Goal: Check status: Check status

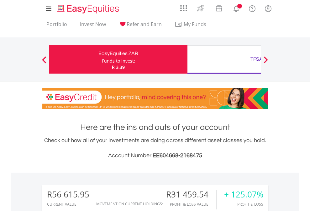
scroll to position [60, 99]
click at [102, 59] on div "Funds to invest:" at bounding box center [118, 61] width 33 height 6
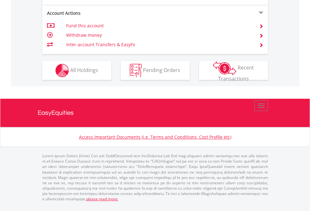
scroll to position [602, 0]
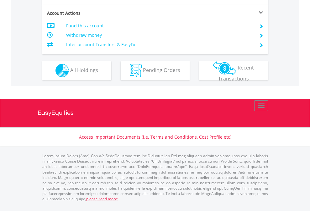
scroll to position [589, 0]
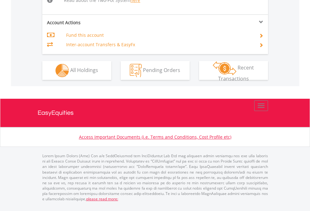
scroll to position [651, 0]
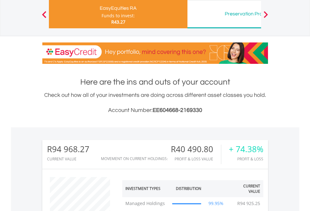
click at [224, 14] on div "Preservation Provident Fund" at bounding box center [256, 13] width 131 height 9
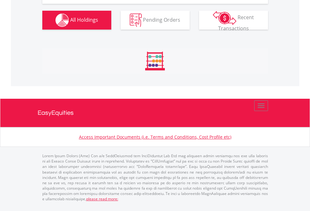
scroll to position [60, 99]
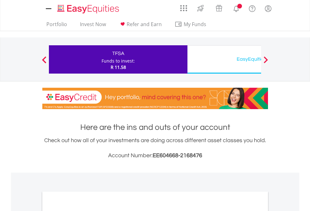
scroll to position [377, 0]
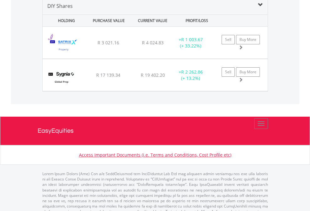
scroll to position [607, 0]
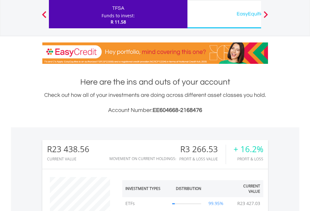
scroll to position [60, 99]
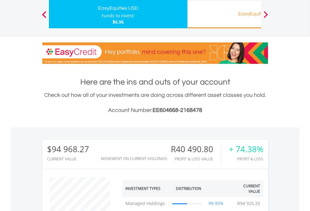
scroll to position [60, 99]
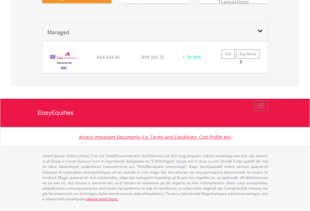
scroll to position [60, 99]
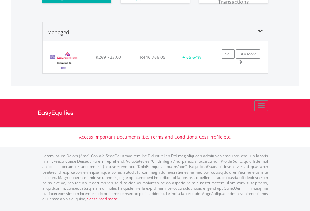
scroll to position [60, 99]
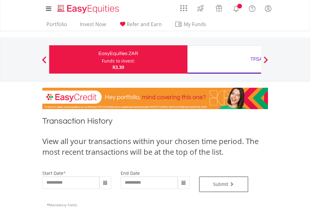
type input "**********"
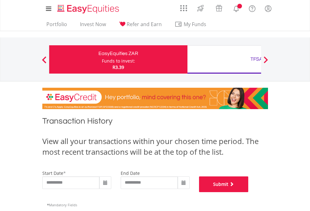
click at [249, 192] on button "Submit" at bounding box center [224, 184] width 50 height 16
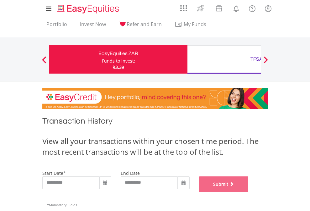
scroll to position [255, 0]
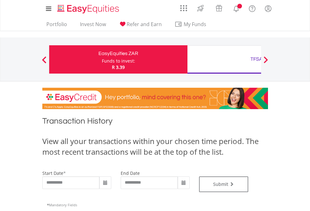
click at [224, 59] on div "TFSA" at bounding box center [256, 59] width 131 height 9
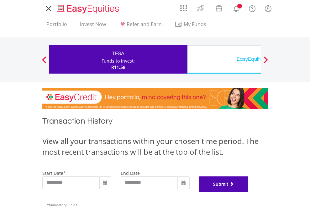
click at [249, 192] on button "Submit" at bounding box center [224, 184] width 50 height 16
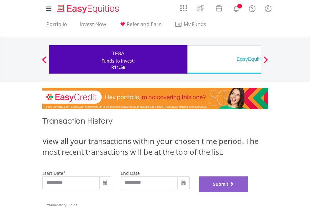
scroll to position [255, 0]
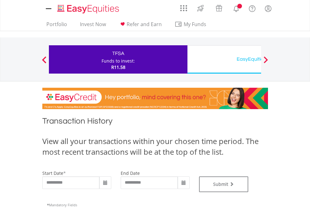
click at [224, 59] on div "EasyEquities USD" at bounding box center [256, 59] width 131 height 9
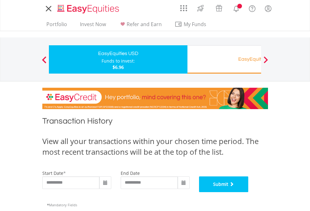
click at [249, 192] on button "Submit" at bounding box center [224, 184] width 50 height 16
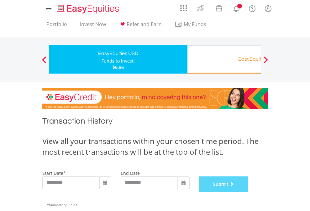
scroll to position [255, 0]
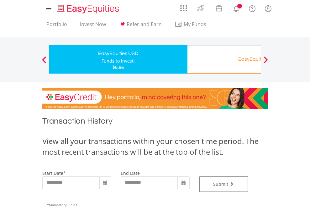
click at [224, 59] on div "EasyEquities RA" at bounding box center [256, 59] width 131 height 9
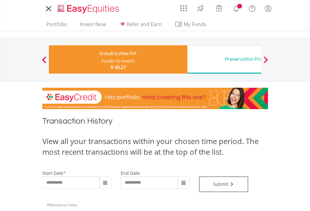
type input "**********"
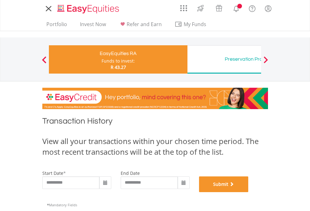
click at [249, 192] on button "Submit" at bounding box center [224, 184] width 50 height 16
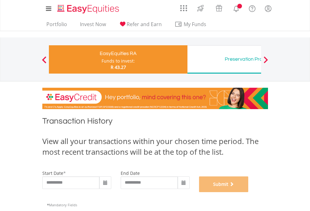
scroll to position [255, 0]
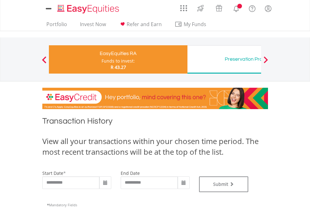
click at [224, 59] on div "Preservation Provident Fund" at bounding box center [256, 59] width 131 height 9
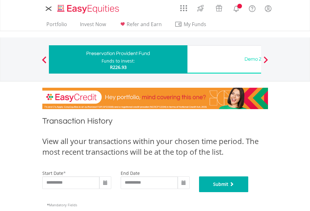
click at [249, 192] on button "Submit" at bounding box center [224, 184] width 50 height 16
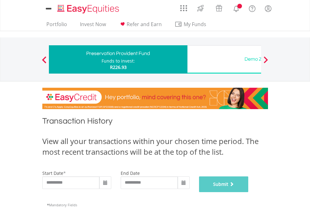
scroll to position [255, 0]
